Goal: Task Accomplishment & Management: Use online tool/utility

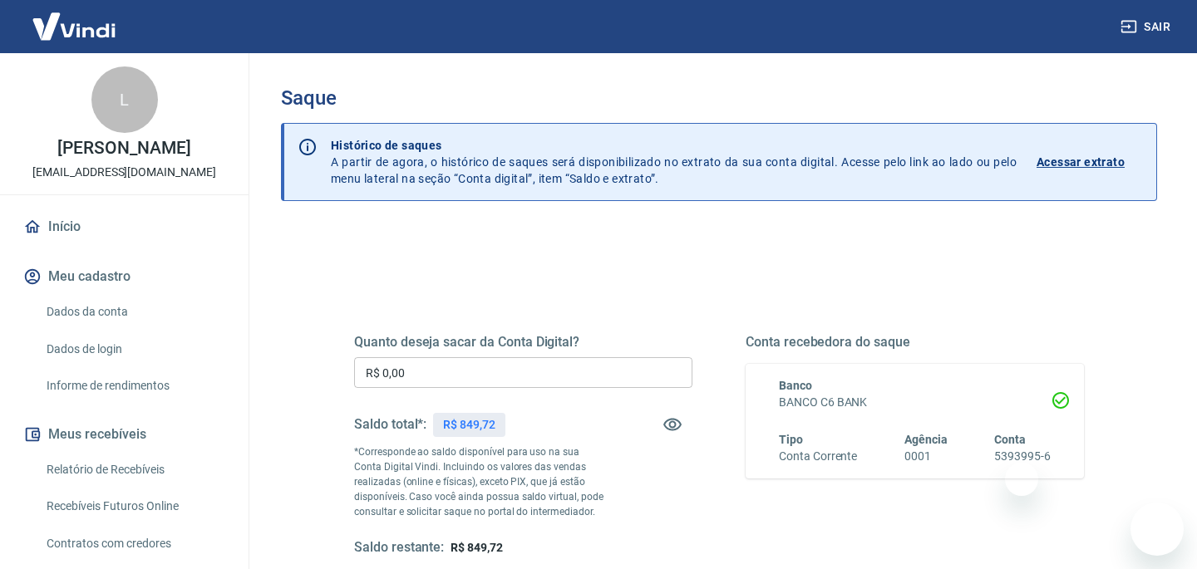
scroll to position [62, 0]
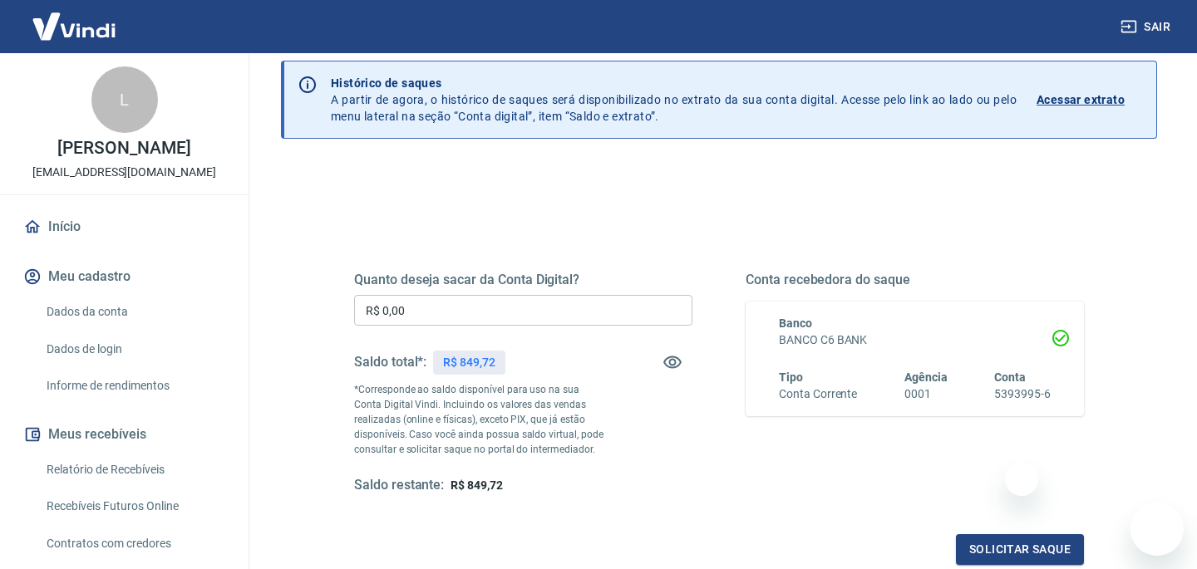
click at [451, 308] on input "R$ 0,00" at bounding box center [523, 310] width 338 height 31
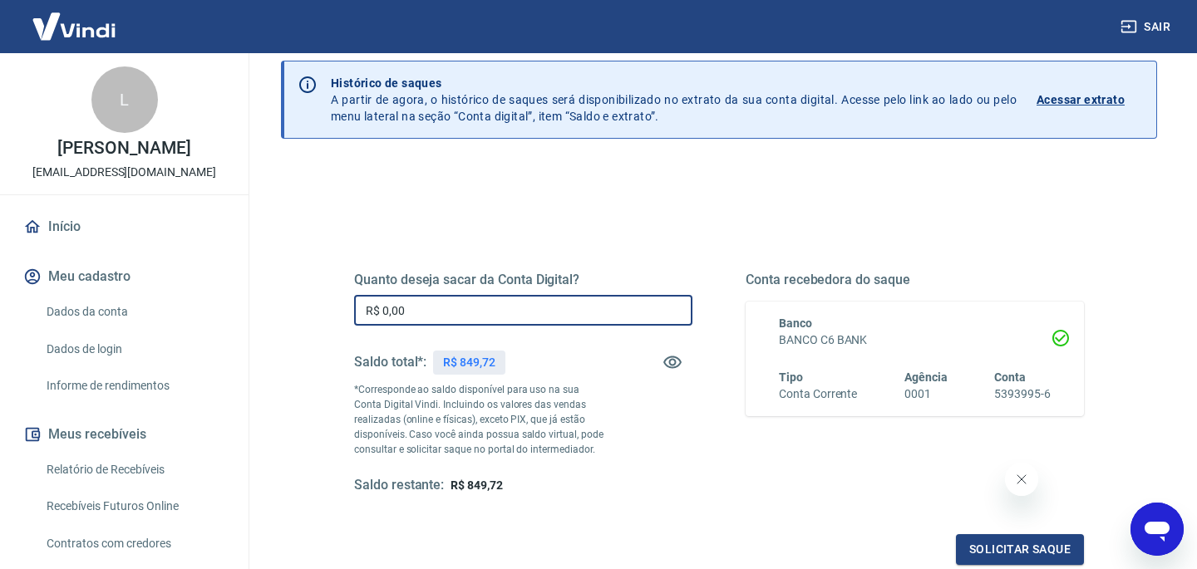
scroll to position [0, 0]
click at [475, 309] on input "R$ 0,00" at bounding box center [523, 310] width 338 height 31
drag, startPoint x: 489, startPoint y: 309, endPoint x: 279, endPoint y: 316, distance: 209.6
click at [279, 316] on div "Saque Histórico de saques A partir de agora, o histórico de saques será disponi…" at bounding box center [719, 315] width 916 height 648
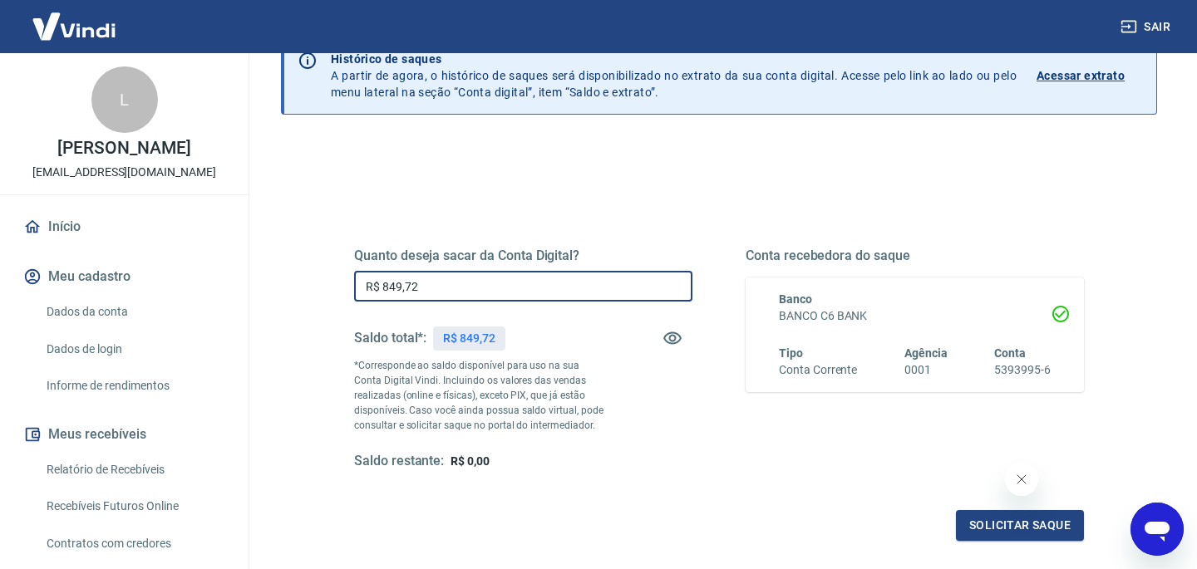
scroll to position [95, 0]
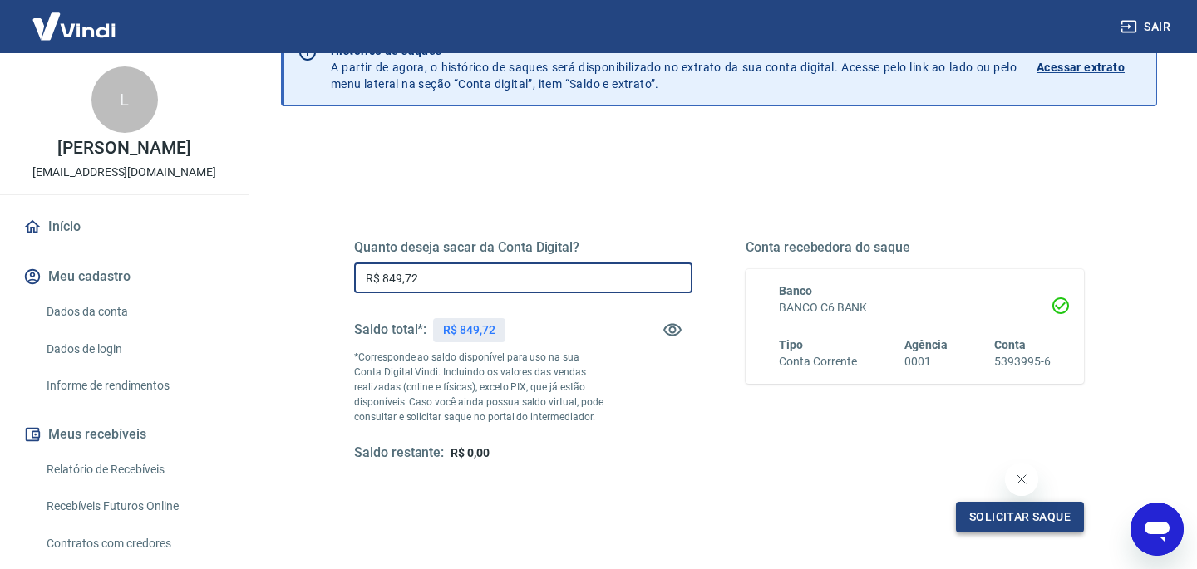
type input "R$ 849,72"
click at [972, 523] on button "Solicitar saque" at bounding box center [1020, 517] width 128 height 31
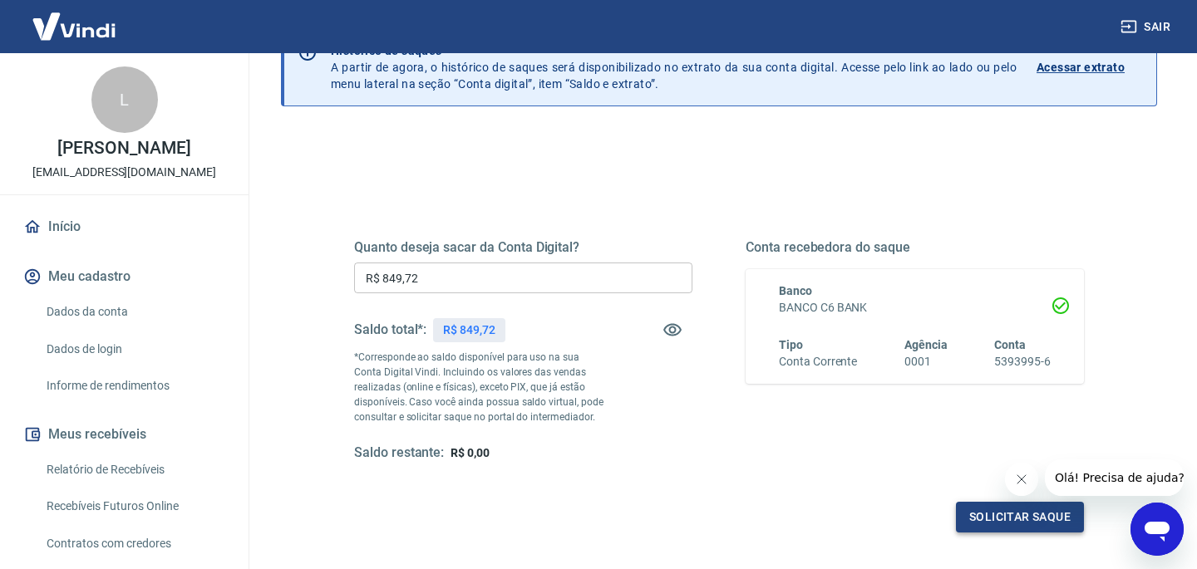
click at [975, 512] on button "Solicitar saque" at bounding box center [1020, 517] width 128 height 31
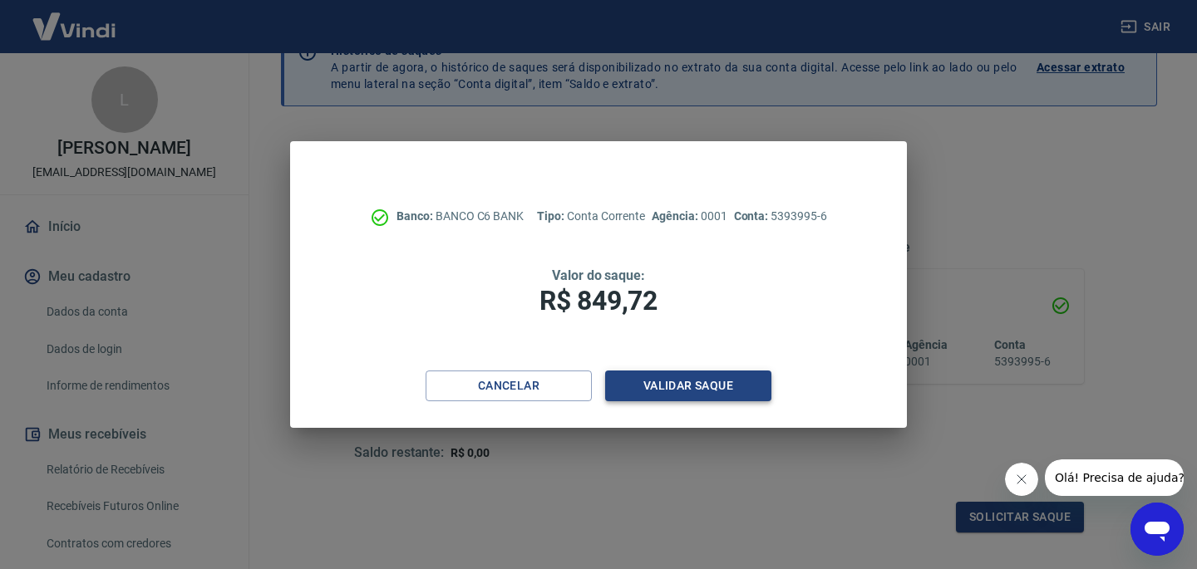
click at [743, 387] on button "Validar saque" at bounding box center [688, 386] width 166 height 31
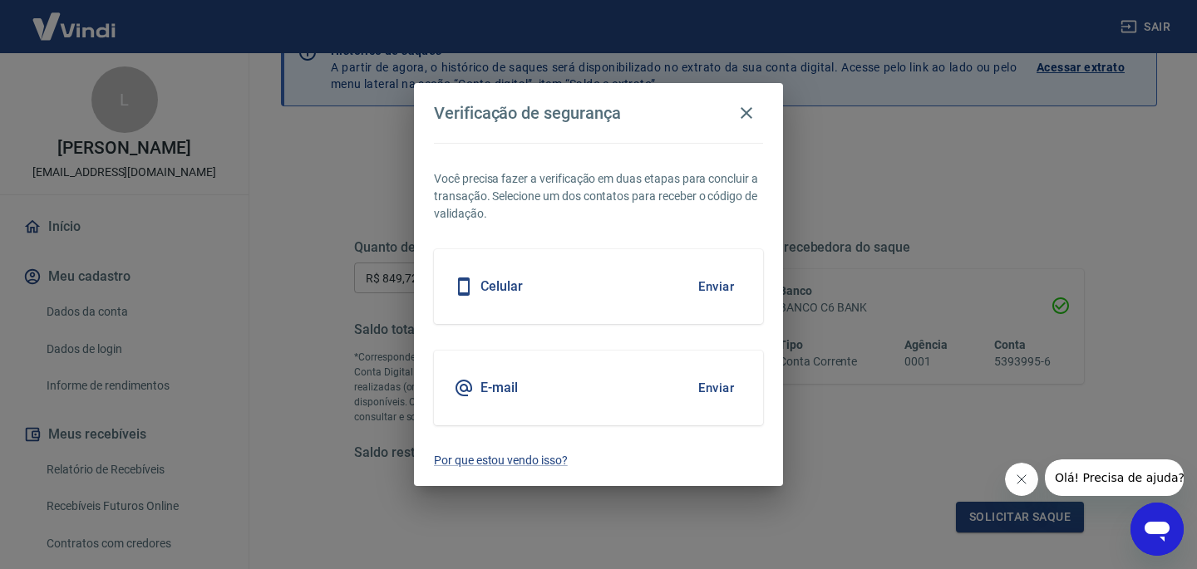
click at [721, 387] on button "Enviar" at bounding box center [716, 388] width 54 height 35
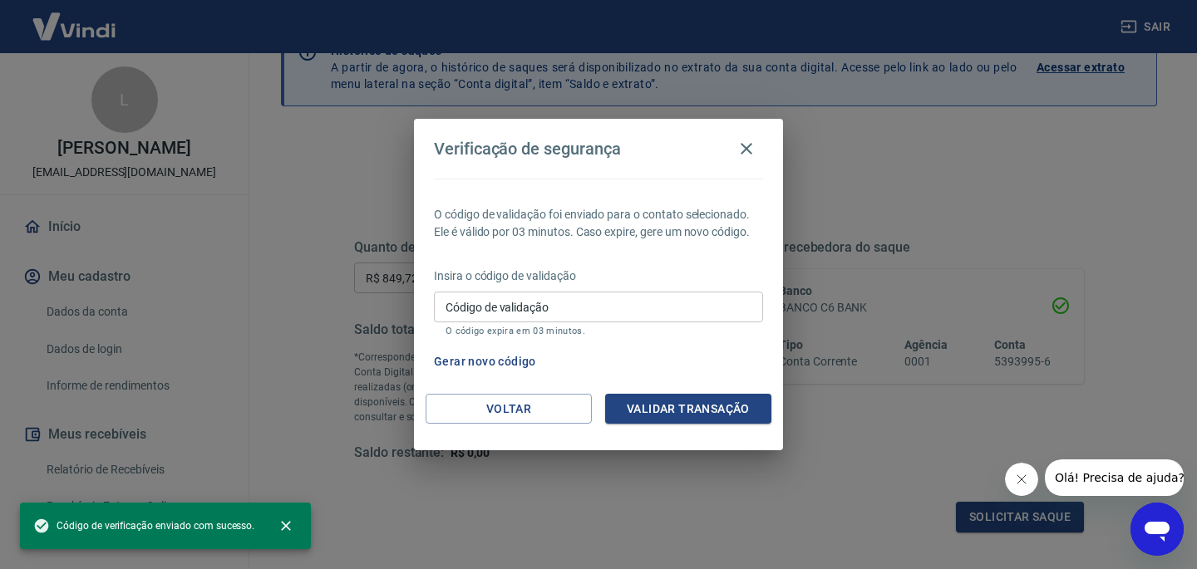
click at [523, 307] on div "Código de validação Código de validação O código expira em 03 minutos." at bounding box center [598, 314] width 329 height 45
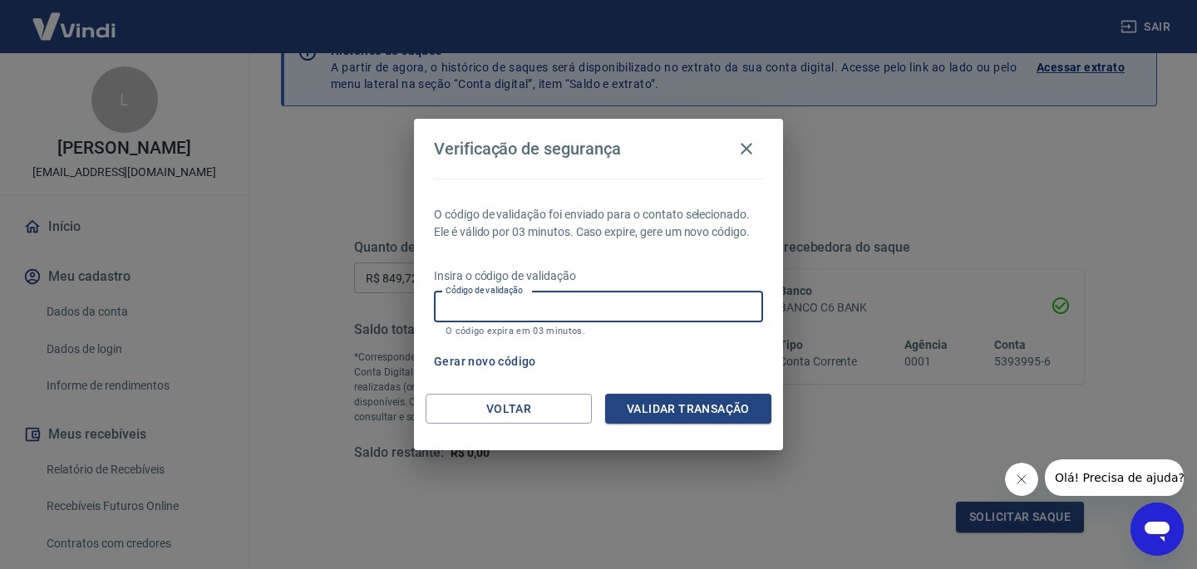
paste input "372212"
type input "372212"
click at [682, 413] on button "Validar transação" at bounding box center [688, 409] width 166 height 31
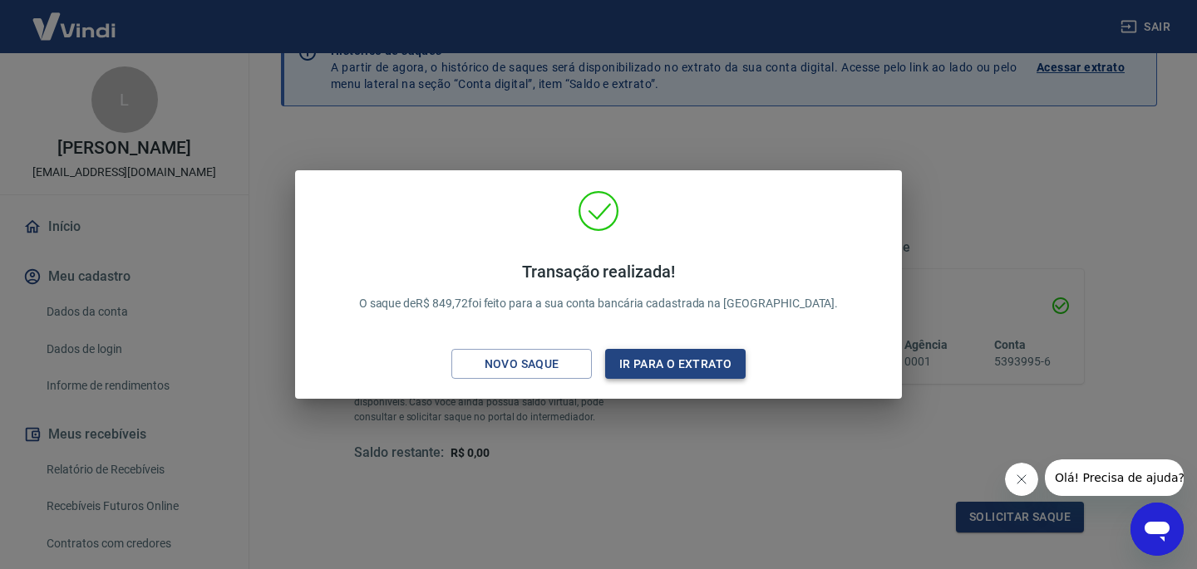
click at [692, 363] on button "Ir para o extrato" at bounding box center [675, 364] width 140 height 31
